Goal: Find specific page/section: Find specific page/section

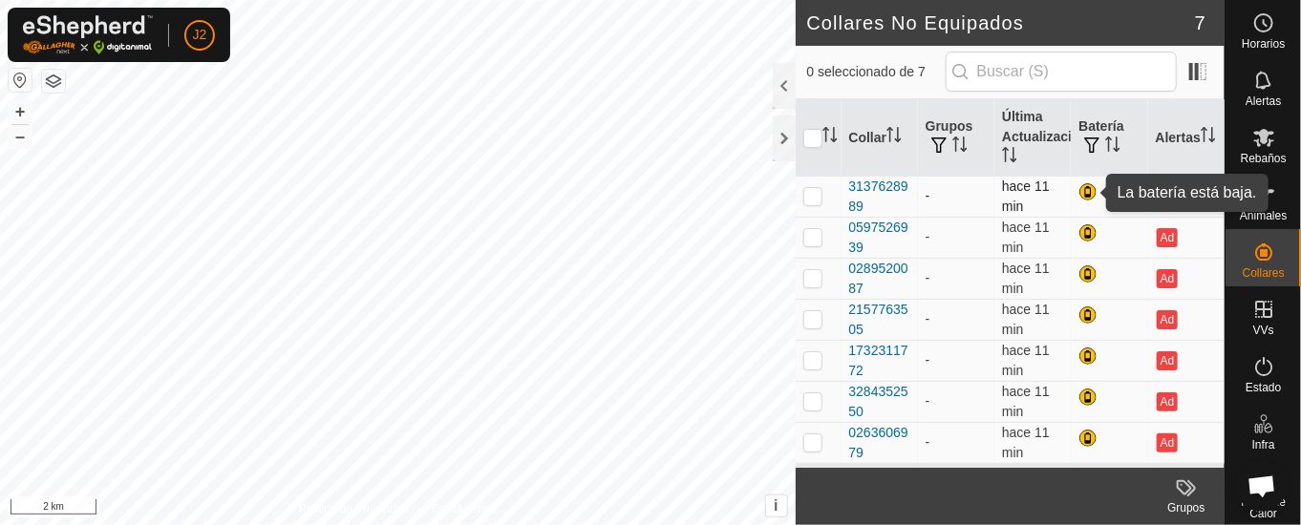
click at [1087, 192] on div at bounding box center [1089, 193] width 23 height 23
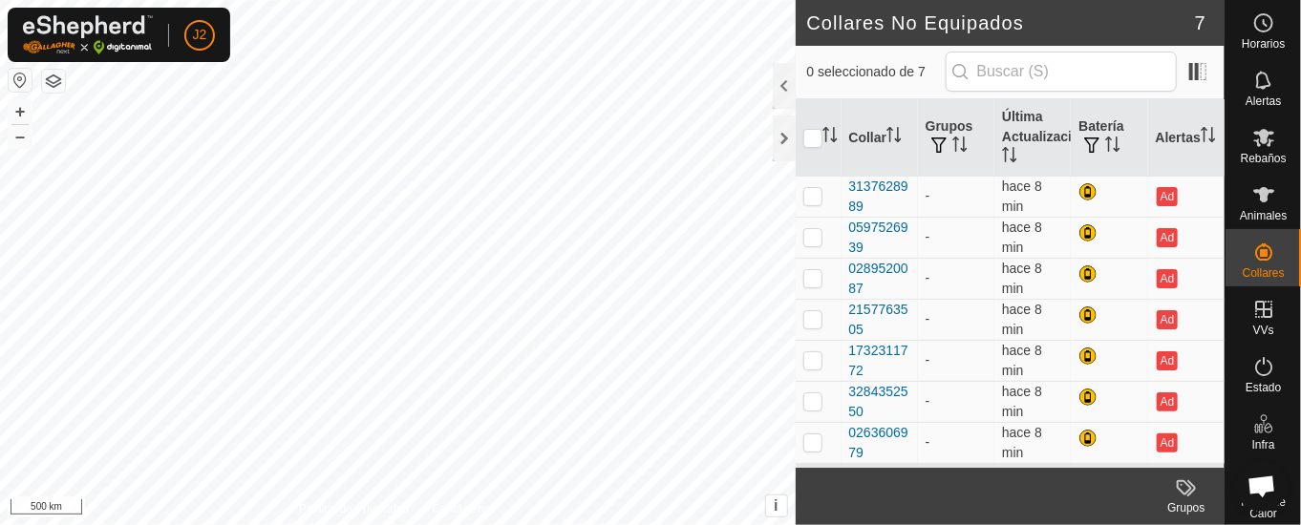
click at [625, 524] on html "J2 Horarios Alertas Rebaños Animales Collares VVs Estado Infra Mapa de Calor Ay…" at bounding box center [650, 262] width 1301 height 525
click at [1042, 524] on html "J2 Horarios Alertas Rebaños Animales Collares VVs Estado Infra Mapa de Calor Ay…" at bounding box center [650, 262] width 1301 height 525
click at [529, 524] on html "J2 Horarios Alertas Rebaños Animales Collares VVs Estado Infra Mapa de Calor Ay…" at bounding box center [650, 262] width 1301 height 525
click at [645, 524] on html "J2 Horarios Alertas Rebaños Animales Collares VVs Estado Infra Mapa de Calor Ay…" at bounding box center [650, 262] width 1301 height 525
click at [596, 524] on html "J2 Horarios Alertas Rebaños Animales Collares VVs Estado Infra Mapa de Calor Ay…" at bounding box center [650, 262] width 1301 height 525
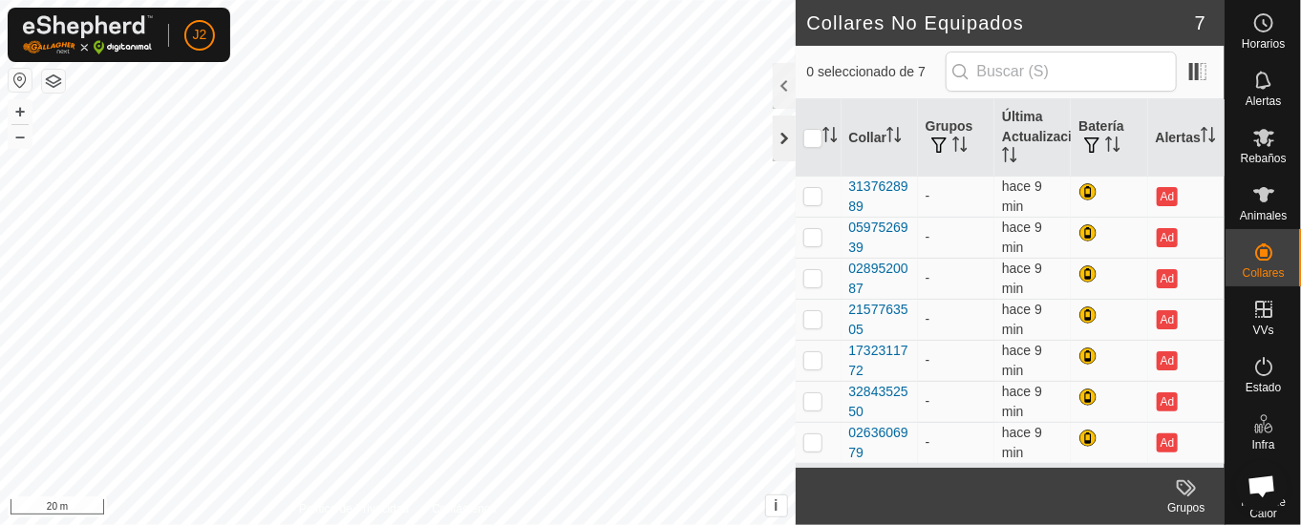
click at [787, 137] on div at bounding box center [784, 139] width 23 height 46
click at [781, 133] on div at bounding box center [784, 139] width 23 height 46
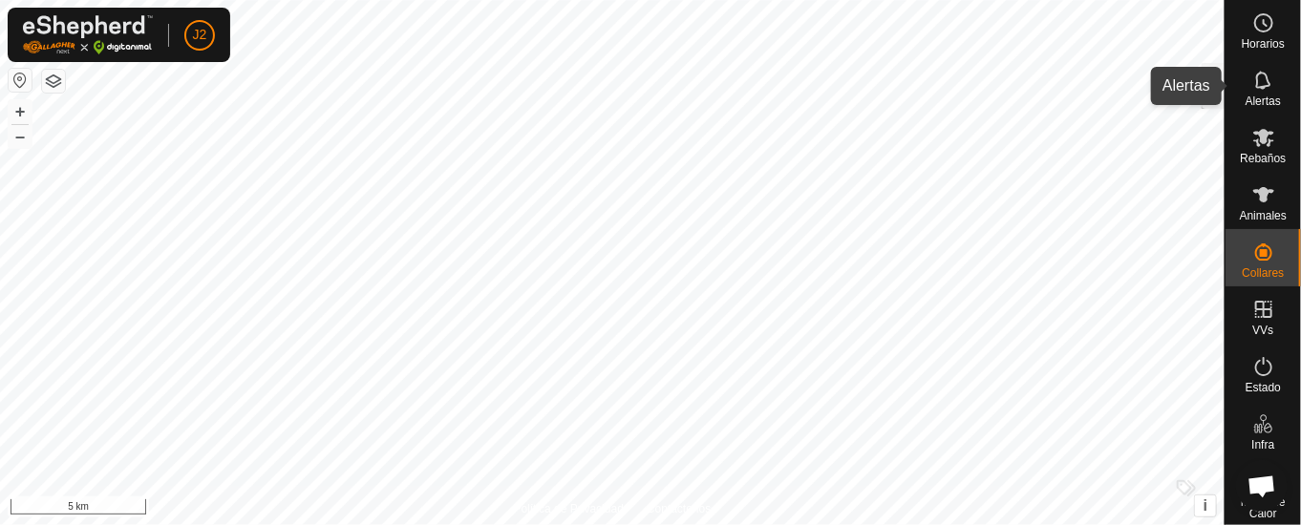
click at [1252, 85] on icon at bounding box center [1263, 80] width 23 height 23
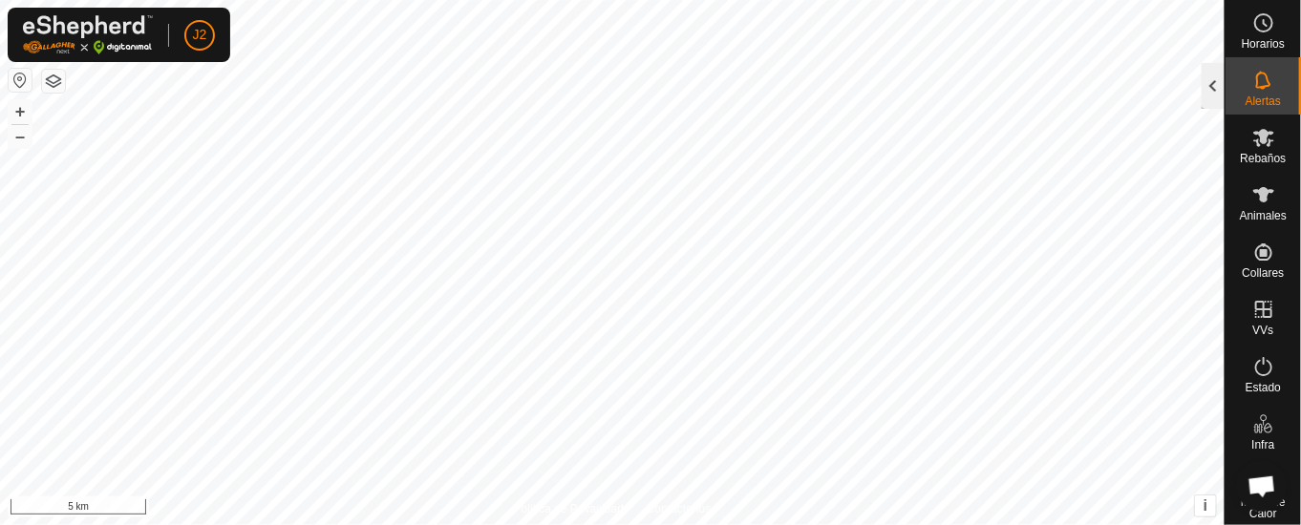
click at [1219, 86] on div at bounding box center [1213, 86] width 23 height 46
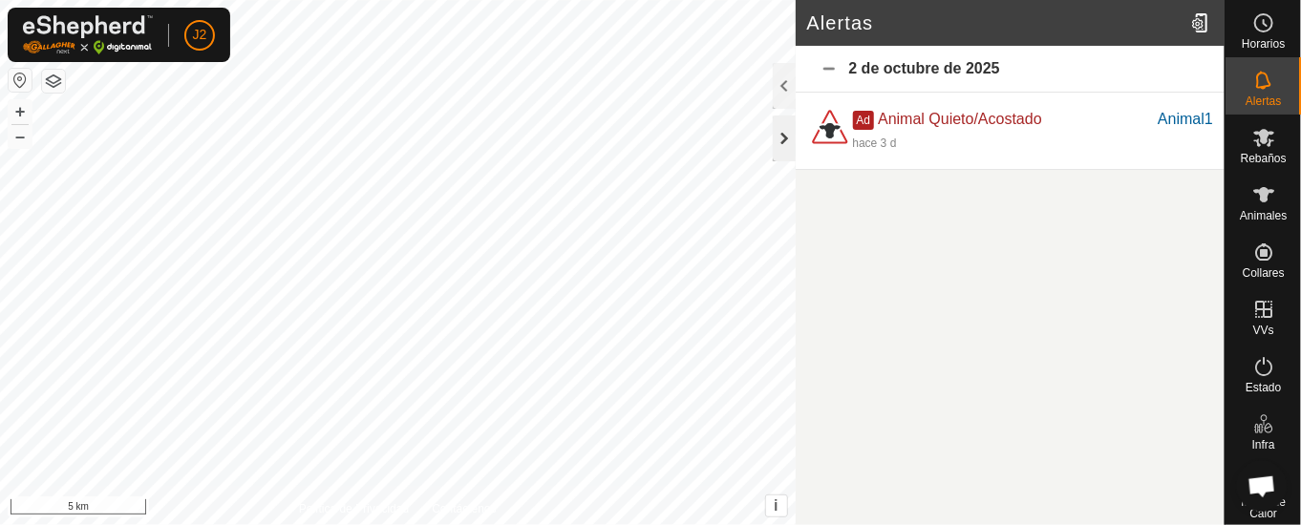
click at [780, 135] on div at bounding box center [784, 139] width 23 height 46
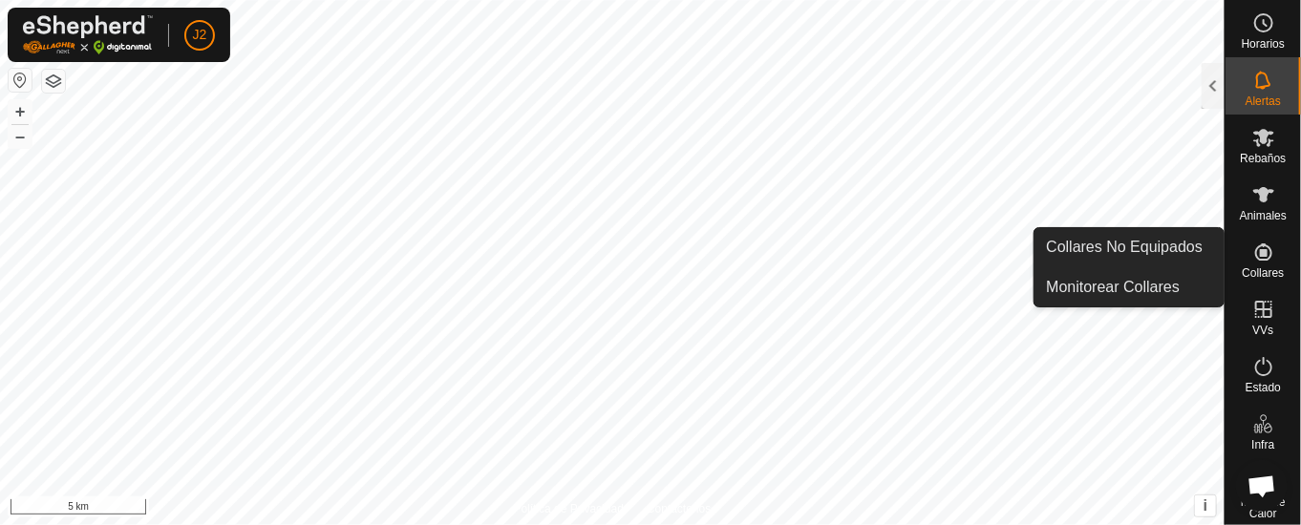
click at [1252, 258] on icon at bounding box center [1263, 252] width 23 height 23
click at [1077, 239] on link "Collares No Equipados" at bounding box center [1128, 247] width 189 height 38
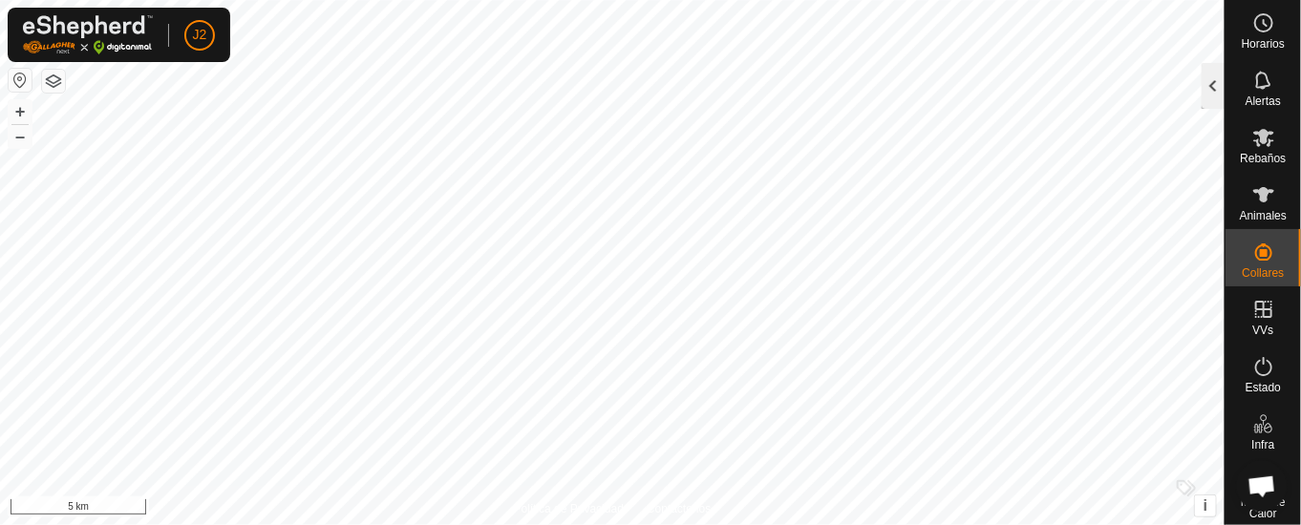
click at [1206, 82] on div at bounding box center [1213, 86] width 23 height 46
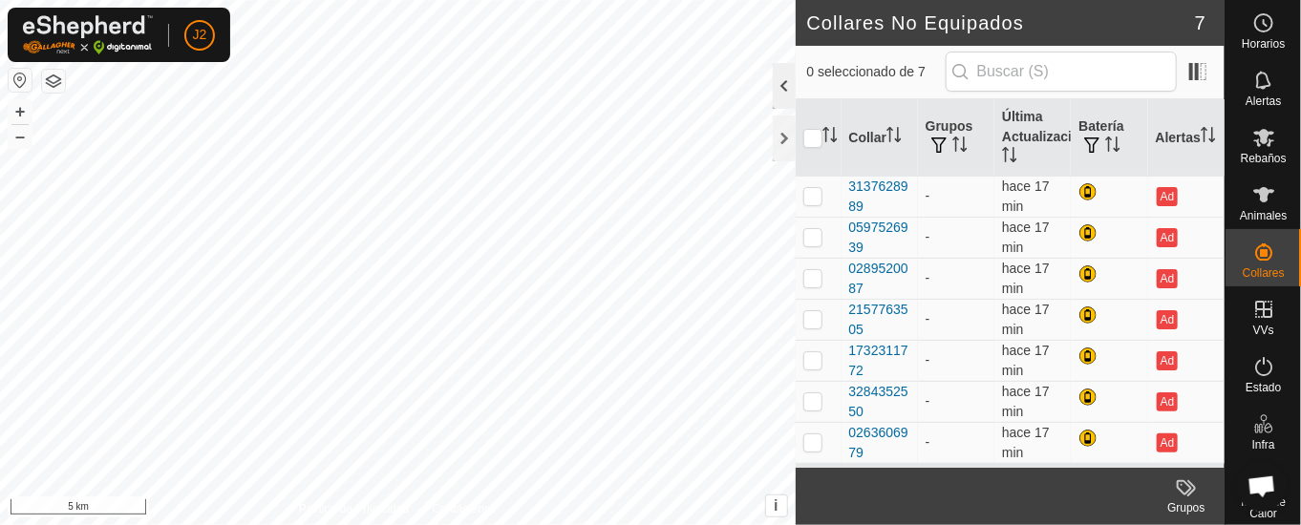
click at [782, 87] on div at bounding box center [784, 86] width 23 height 46
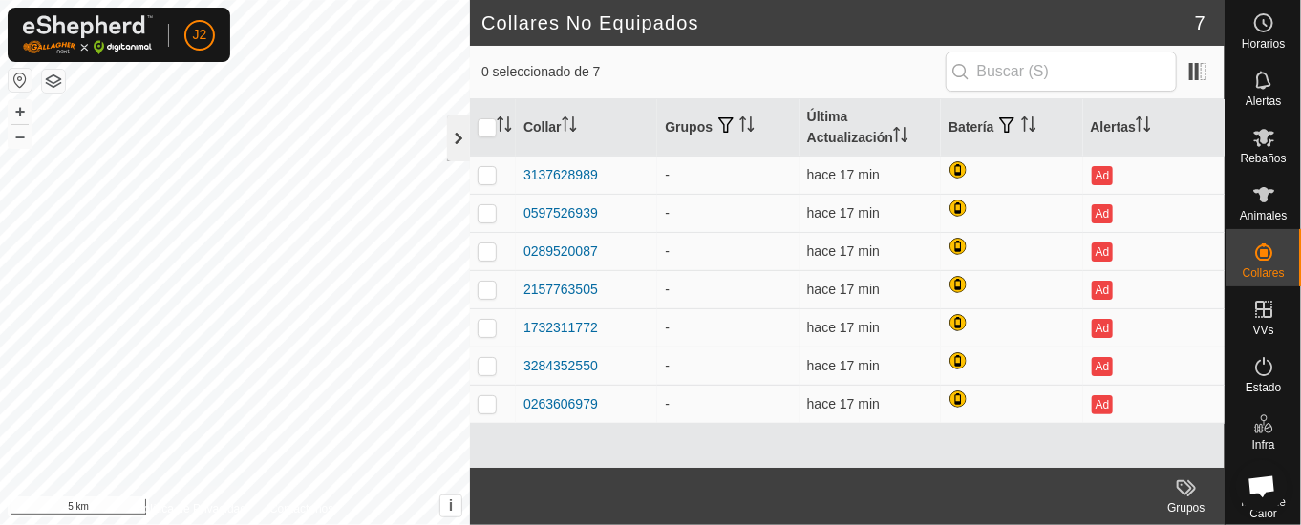
click at [452, 138] on div at bounding box center [458, 139] width 23 height 46
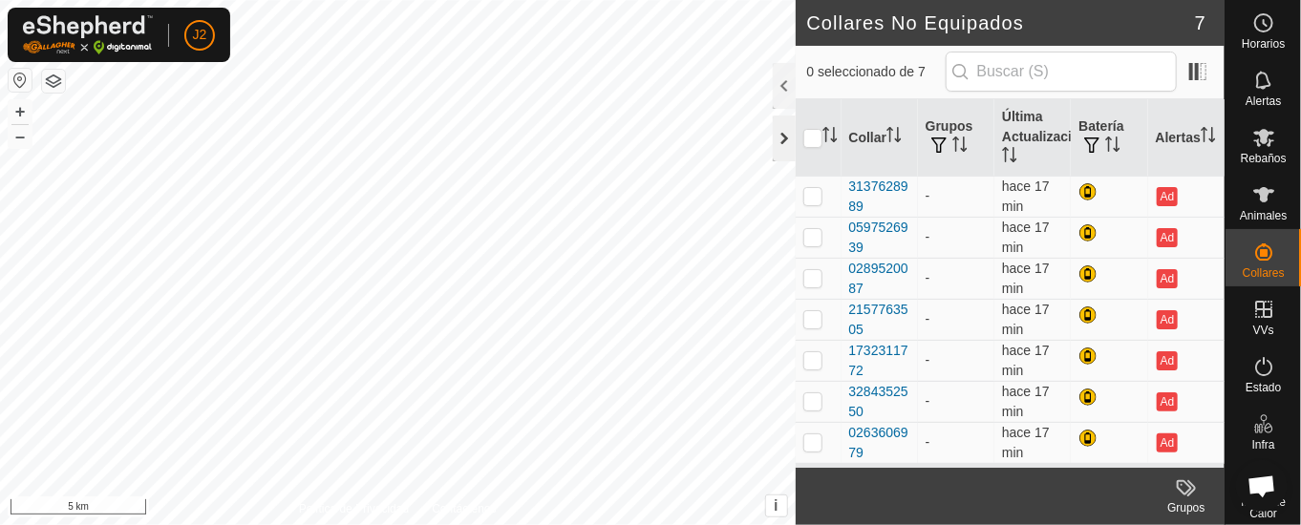
click at [773, 137] on div at bounding box center [784, 139] width 23 height 46
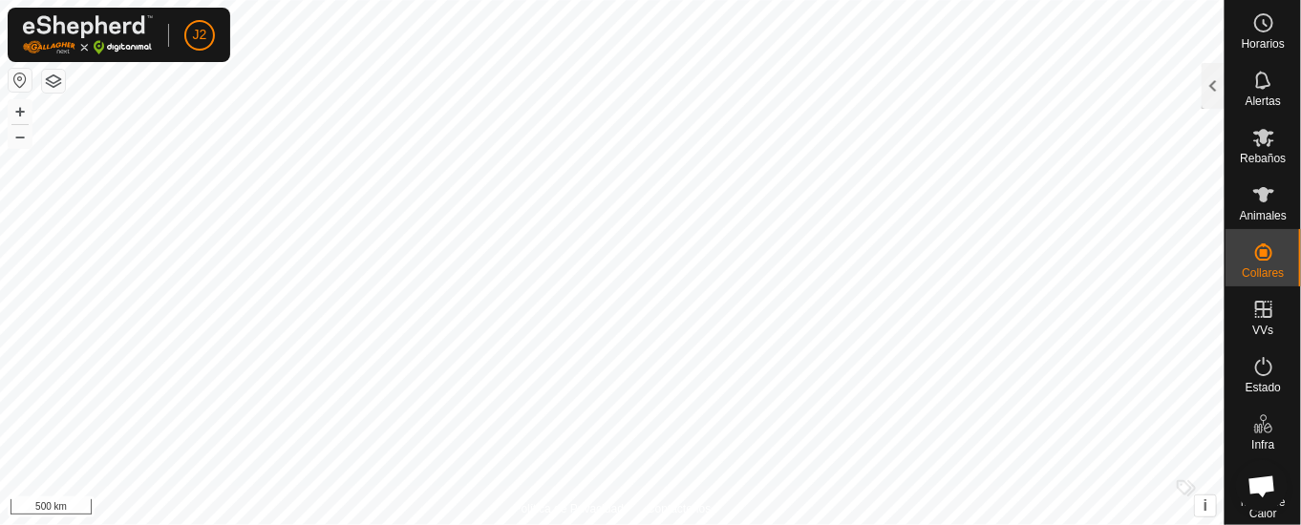
click at [16, 22] on div "J2 Horarios Alertas Rebaños Animales Collares VVs Estado Infra Mapa de Calor Ay…" at bounding box center [650, 262] width 1301 height 525
click at [568, 524] on html "J2 Horarios Alertas Rebaños Animales Collares VVs Estado Infra Mapa de Calor Ay…" at bounding box center [650, 262] width 1301 height 525
click at [755, 524] on html "J2 Horarios Alertas Rebaños Animales Collares VVs Estado Infra Mapa de Calor Ay…" at bounding box center [650, 262] width 1301 height 525
click at [822, 524] on html "J2 Horarios Alertas Rebaños Animales Collares VVs Estado Infra Mapa de Calor Ay…" at bounding box center [650, 262] width 1301 height 525
click at [682, 0] on html "J2 Horarios Alertas Rebaños Animales Collares VVs Estado Infra Mapa de Calor Ay…" at bounding box center [650, 262] width 1301 height 525
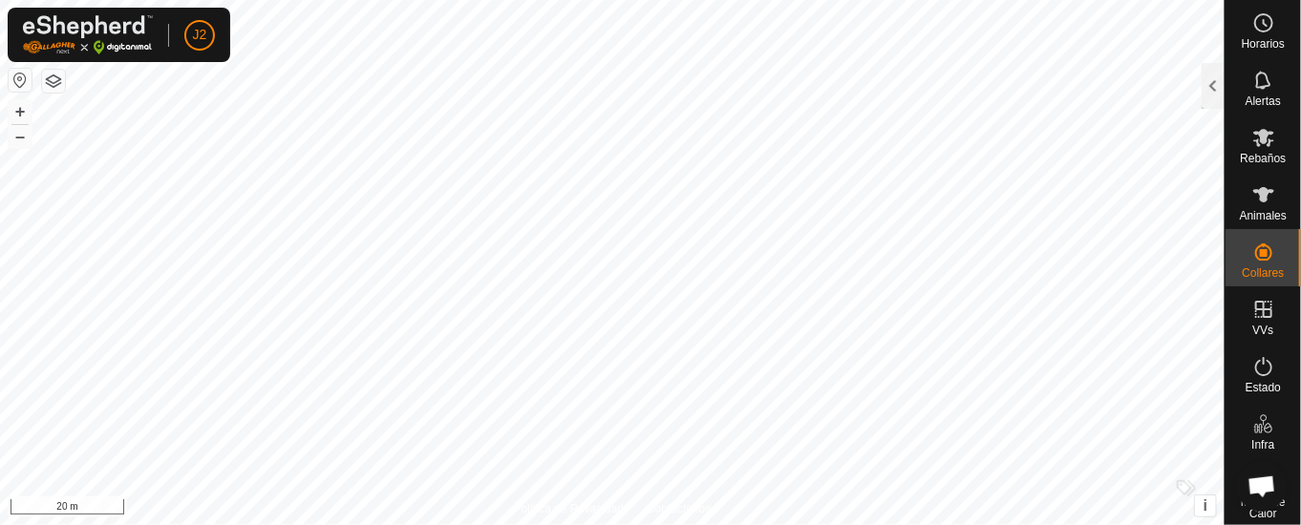
click at [745, 0] on html "J2 Horarios Alertas Rebaños Animales Collares VVs Estado Infra Mapa de Calor Ay…" at bounding box center [650, 262] width 1301 height 525
